Goal: Find specific page/section: Find specific page/section

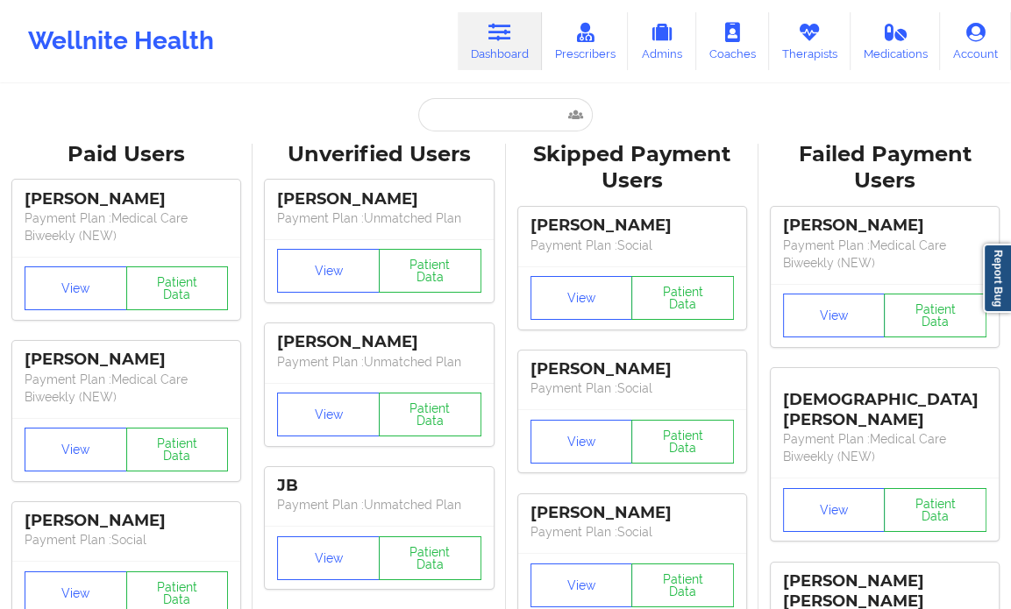
click at [526, 38] on link "Dashboard" at bounding box center [500, 41] width 84 height 58
click at [484, 115] on input "text" at bounding box center [505, 114] width 174 height 33
paste input "[PERSON_NAME]"
type input "[PERSON_NAME]"
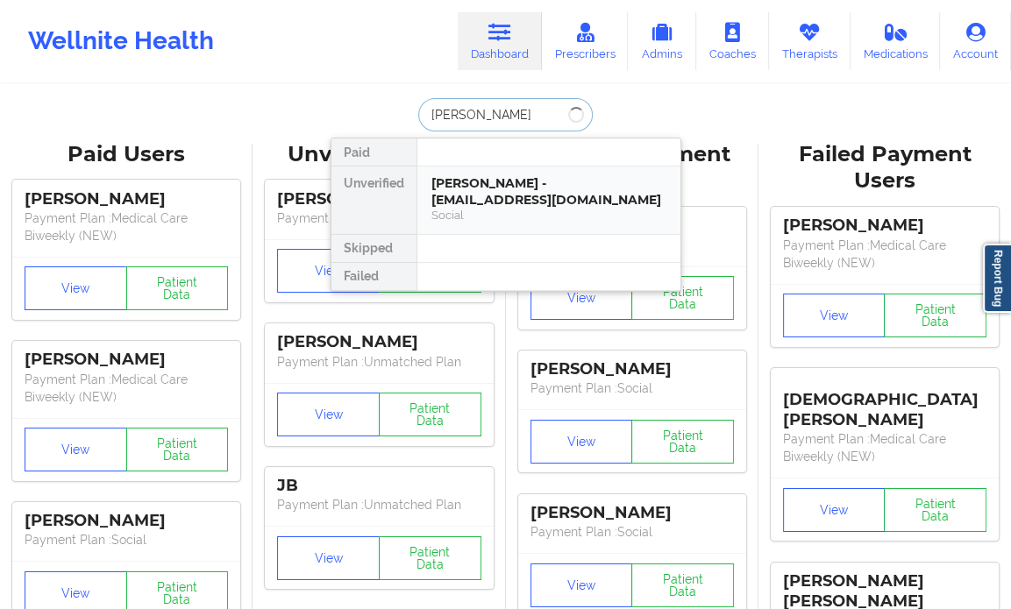
click at [463, 195] on div "[PERSON_NAME] - [EMAIL_ADDRESS][DOMAIN_NAME]" at bounding box center [548, 191] width 235 height 32
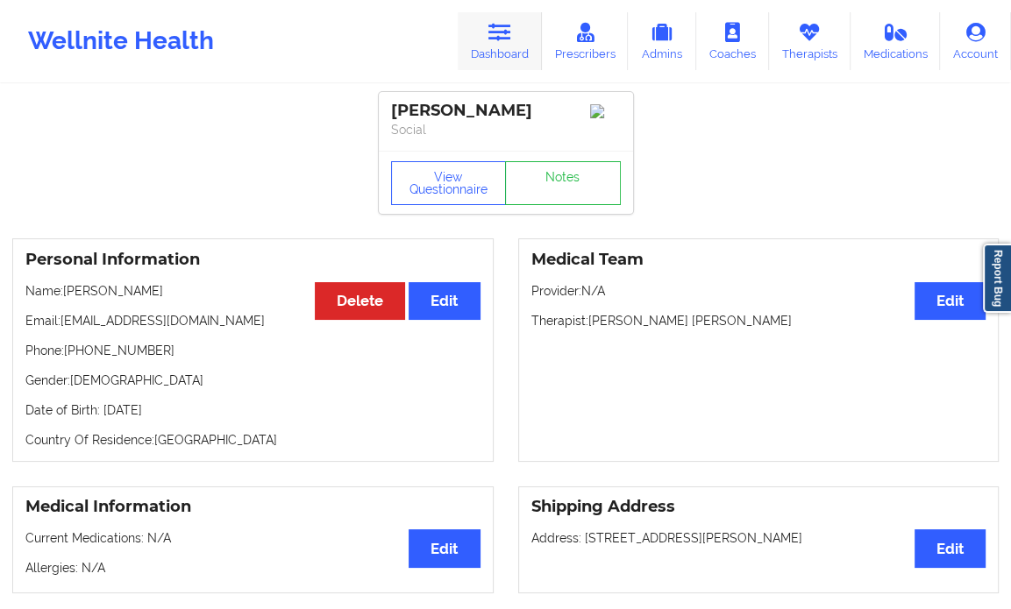
click at [491, 44] on link "Dashboard" at bounding box center [500, 41] width 84 height 58
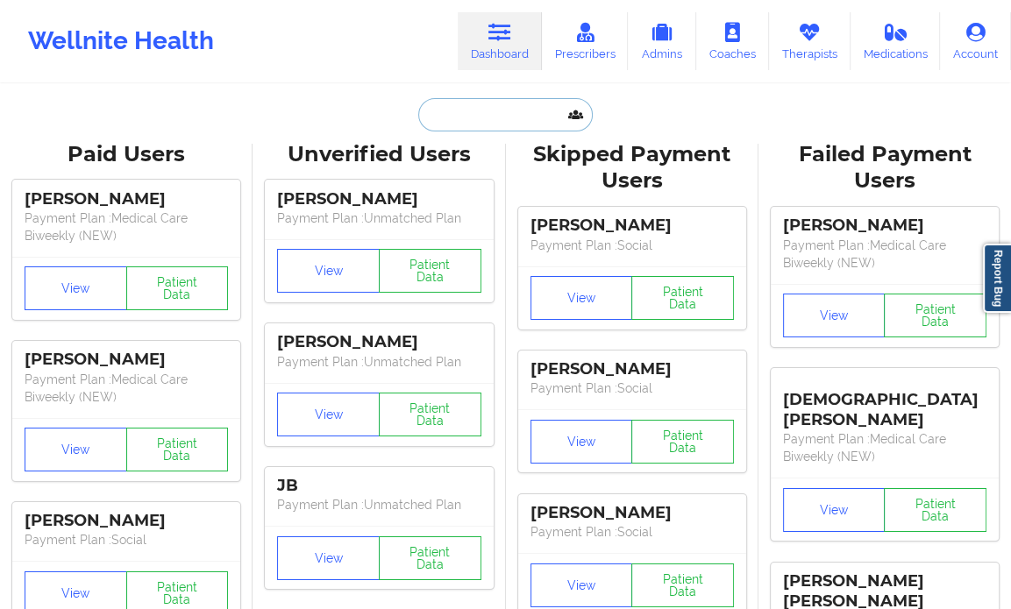
click at [446, 111] on input "text" at bounding box center [505, 114] width 174 height 33
paste input "[PERSON_NAME]"
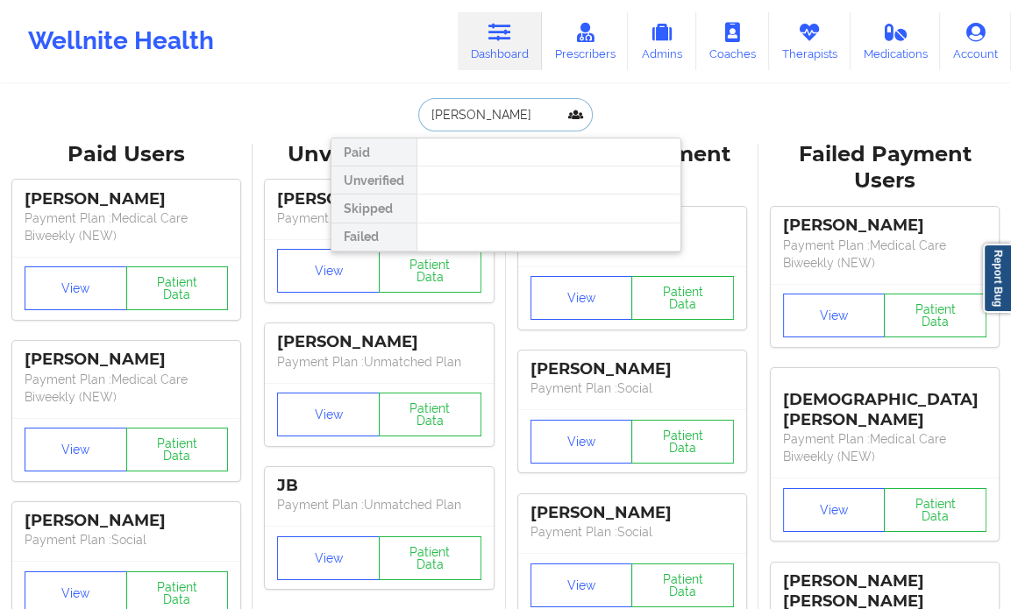
type input "[PERSON_NAME]"
